Goal: Check status: Check status

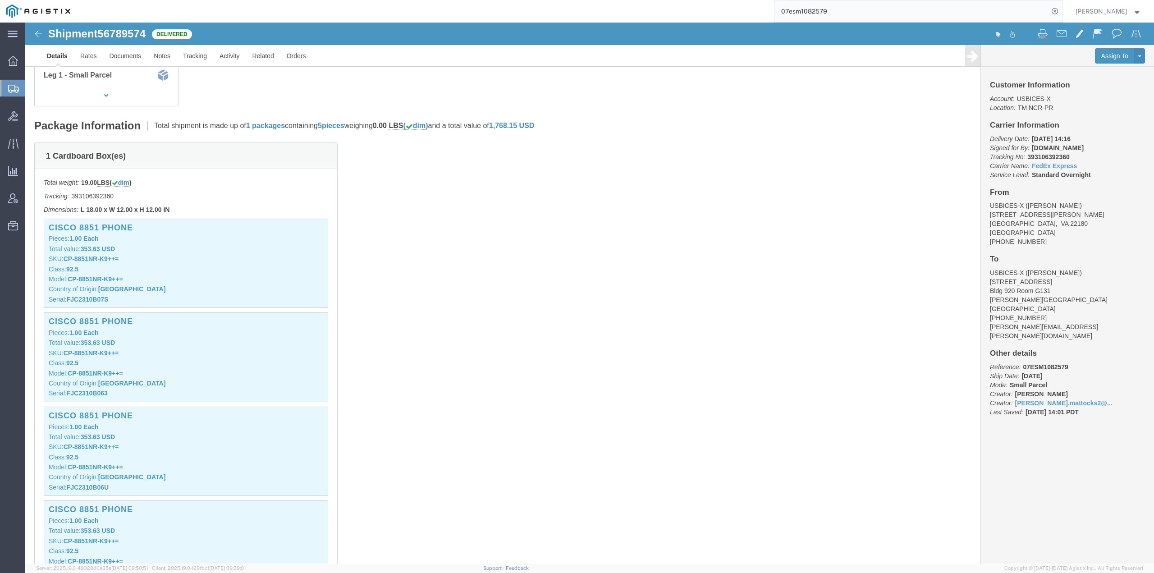
scroll to position [180, 0]
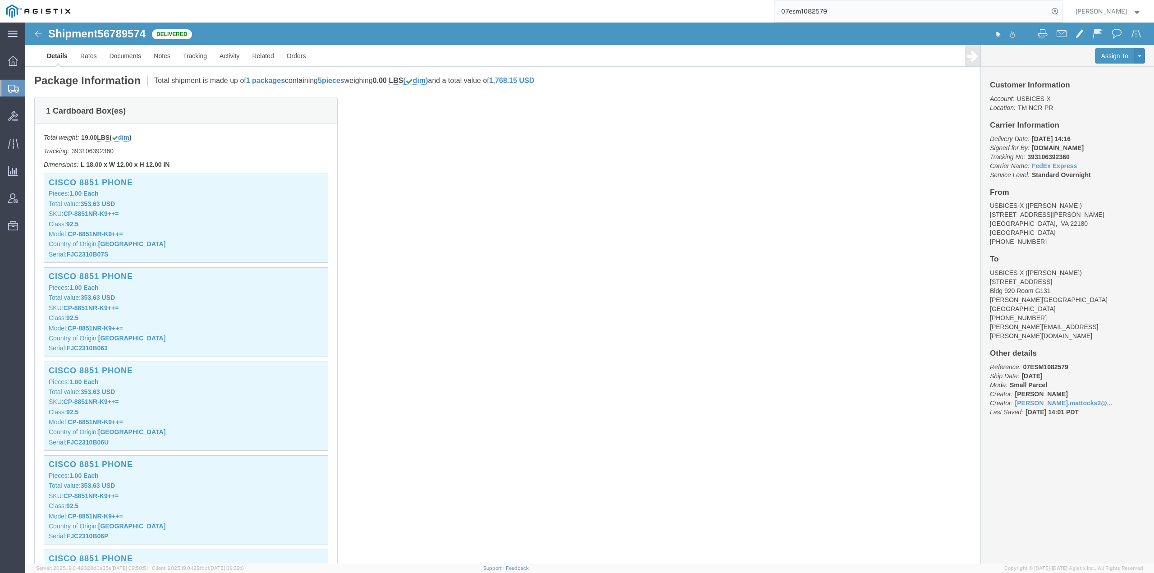
click at [32, 8] on img at bounding box center [38, 12] width 64 height 14
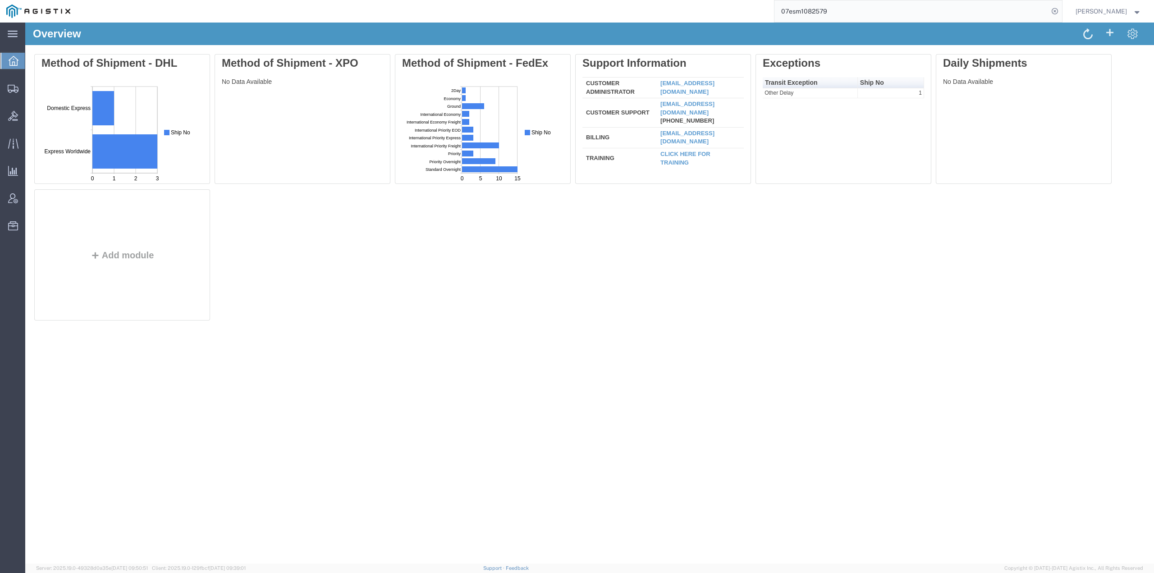
click at [839, 10] on input "07esm1082579" at bounding box center [912, 11] width 274 height 22
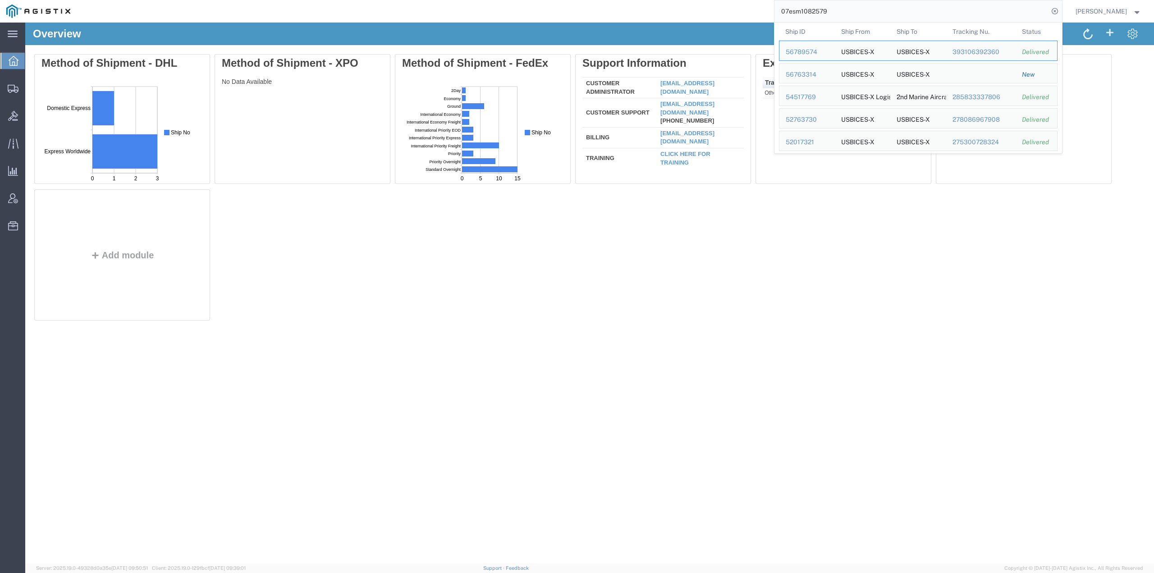
click at [839, 10] on input "07esm1082579" at bounding box center [912, 11] width 274 height 22
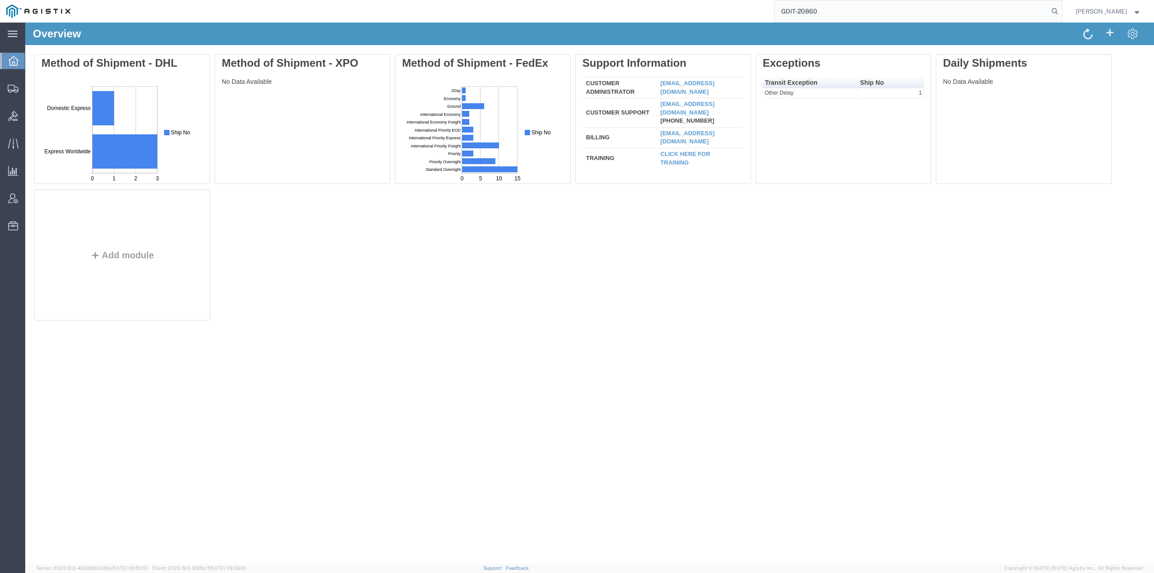
type input "GDIT-20860"
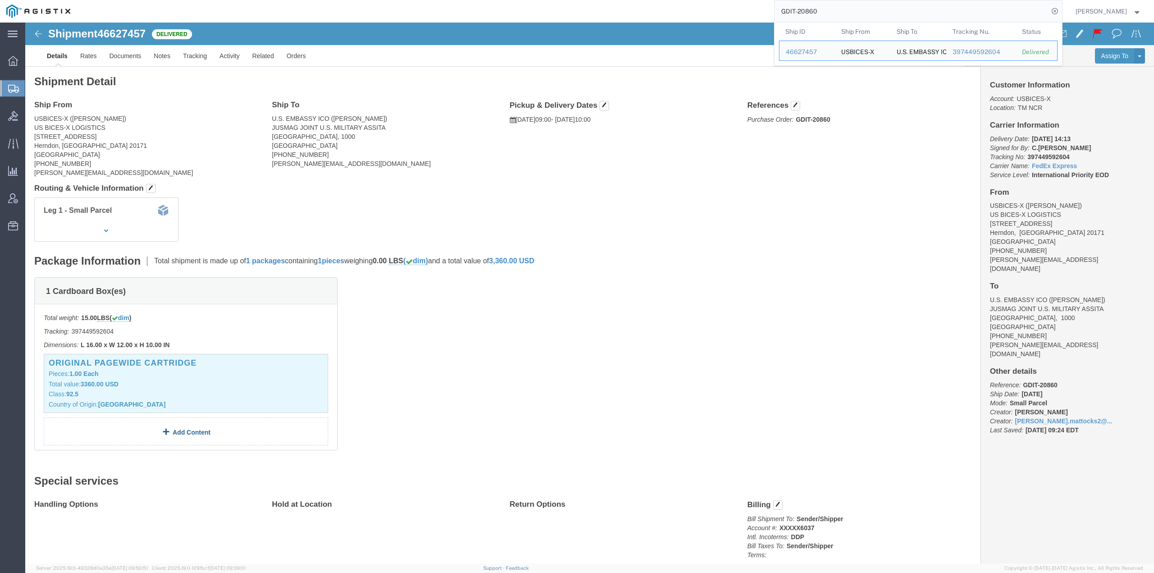
click link "Add Content"
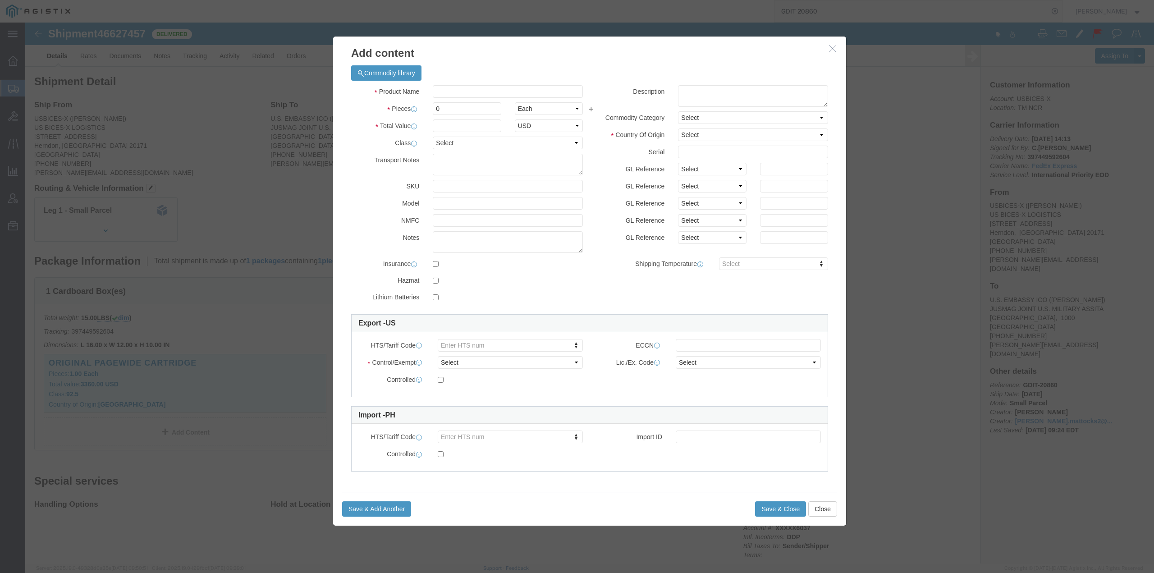
click icon "button"
